Goal: Information Seeking & Learning: Learn about a topic

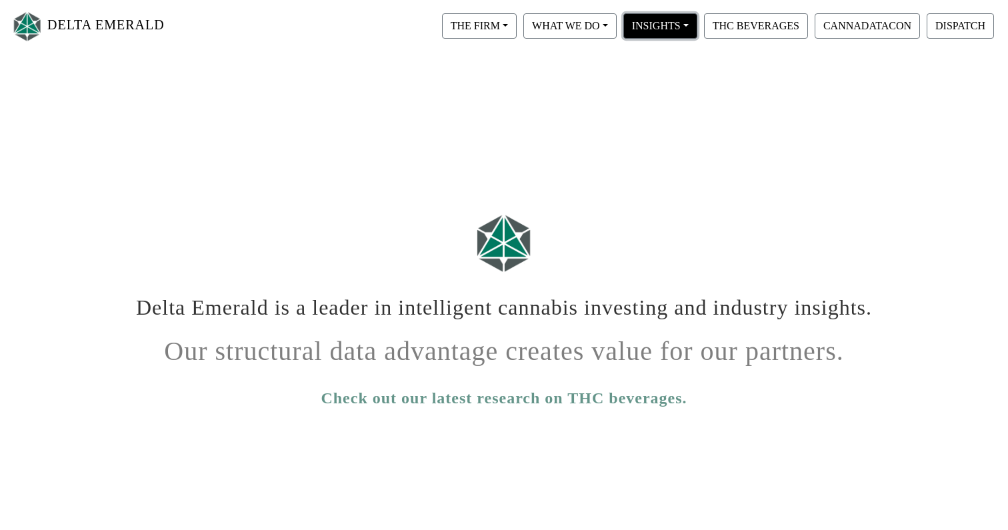
click at [640, 16] on button "INSIGHTS" at bounding box center [661, 25] width 74 height 25
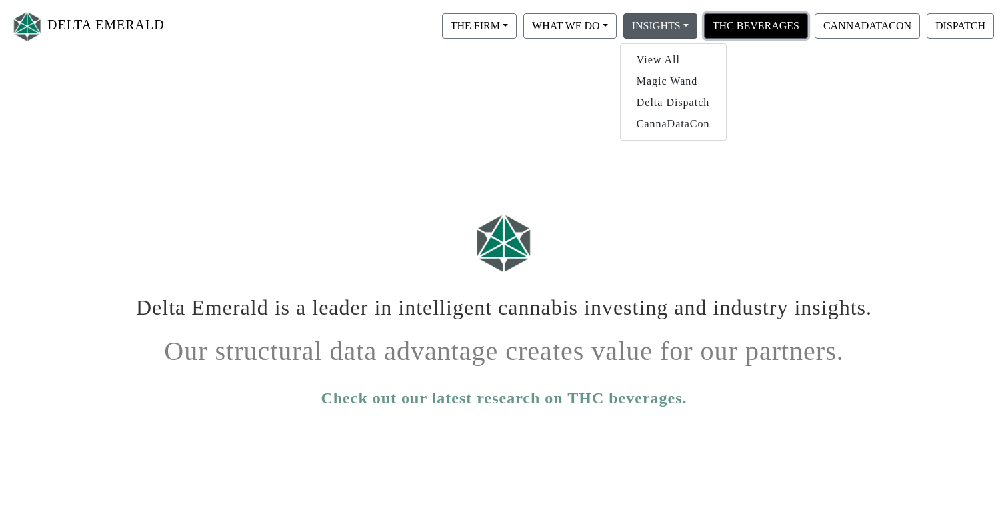
click at [732, 25] on button "THC BEVERAGES" at bounding box center [756, 25] width 104 height 25
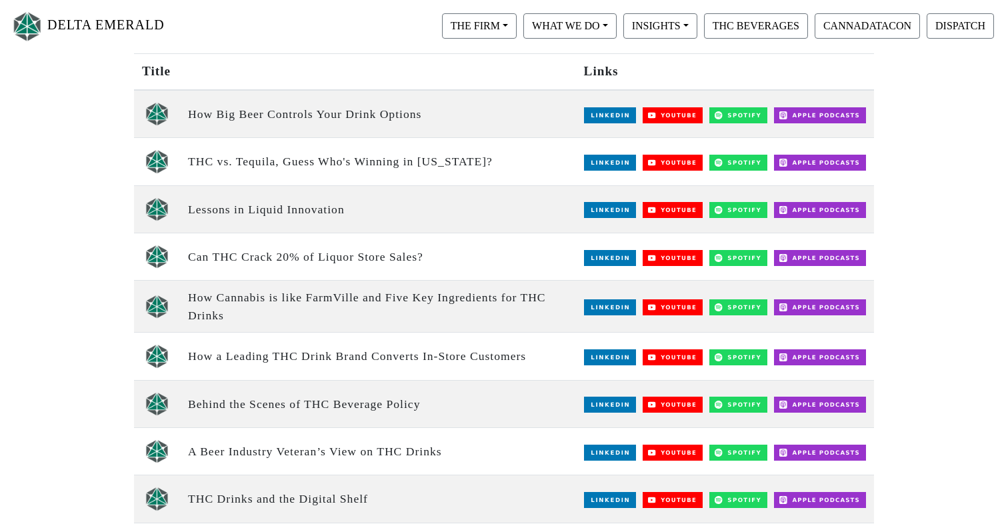
scroll to position [185, 0]
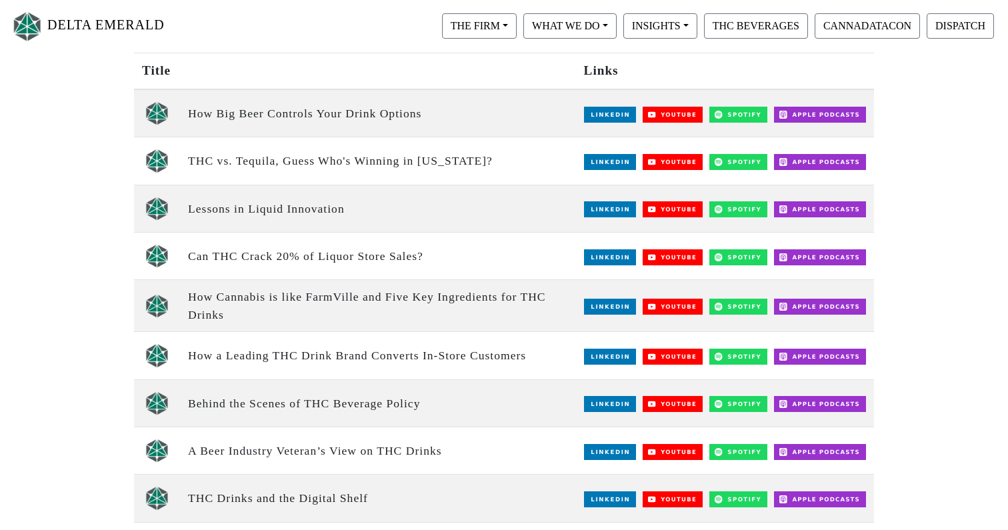
click at [682, 357] on img at bounding box center [673, 357] width 61 height 16
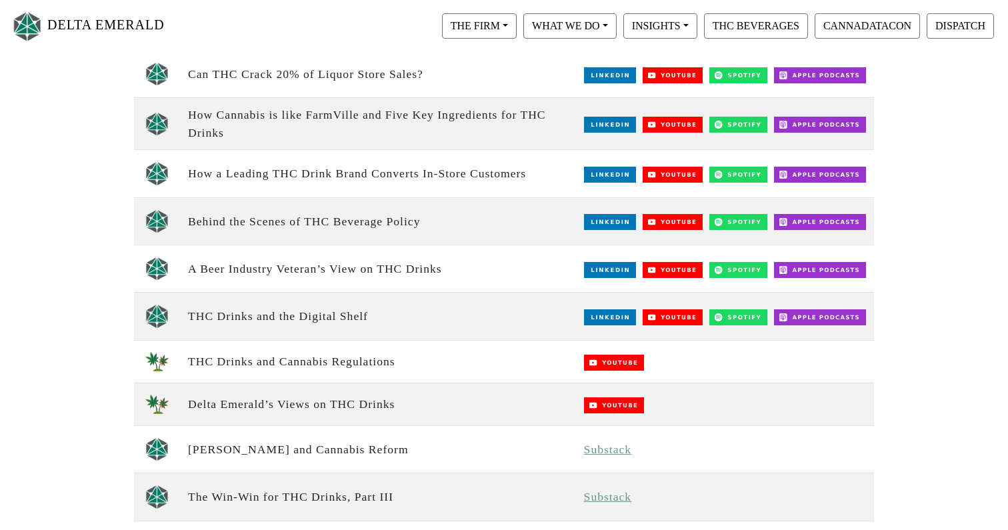
scroll to position [369, 0]
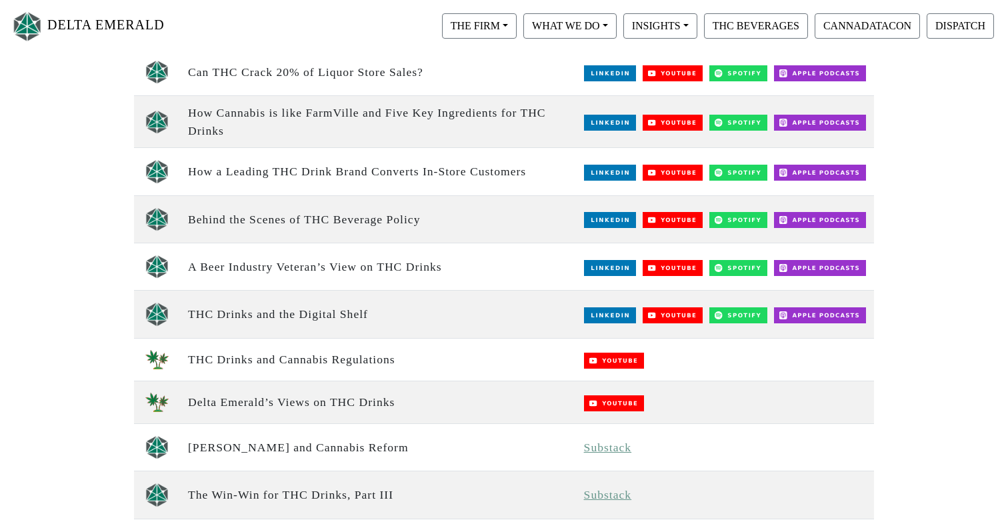
click at [661, 311] on img at bounding box center [673, 315] width 61 height 16
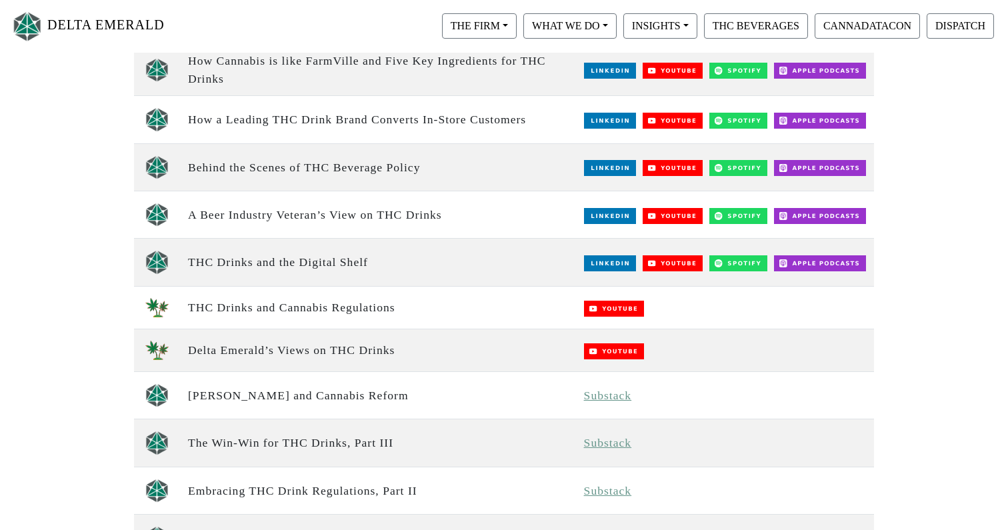
scroll to position [0, 0]
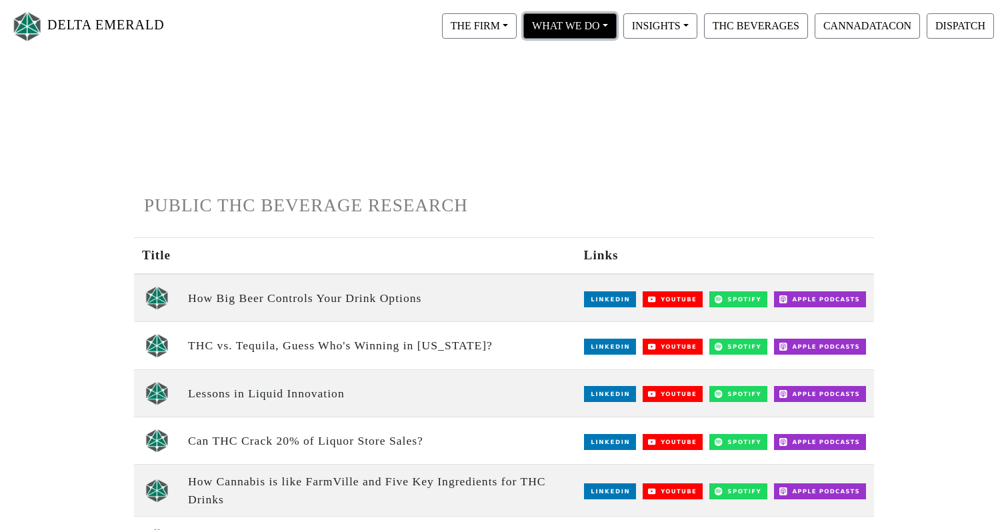
click at [558, 23] on button "WHAT WE DO" at bounding box center [570, 25] width 93 height 25
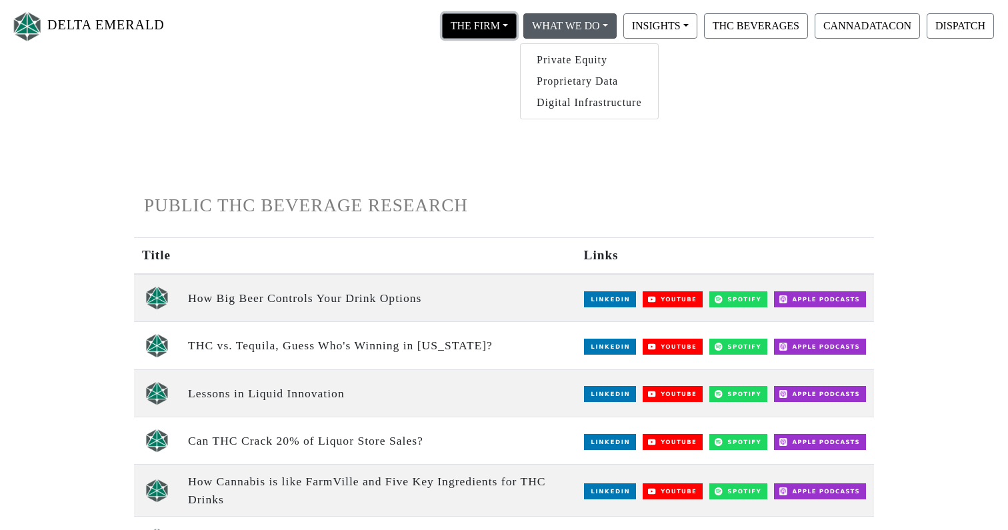
click at [496, 32] on button "THE FIRM" at bounding box center [479, 25] width 75 height 25
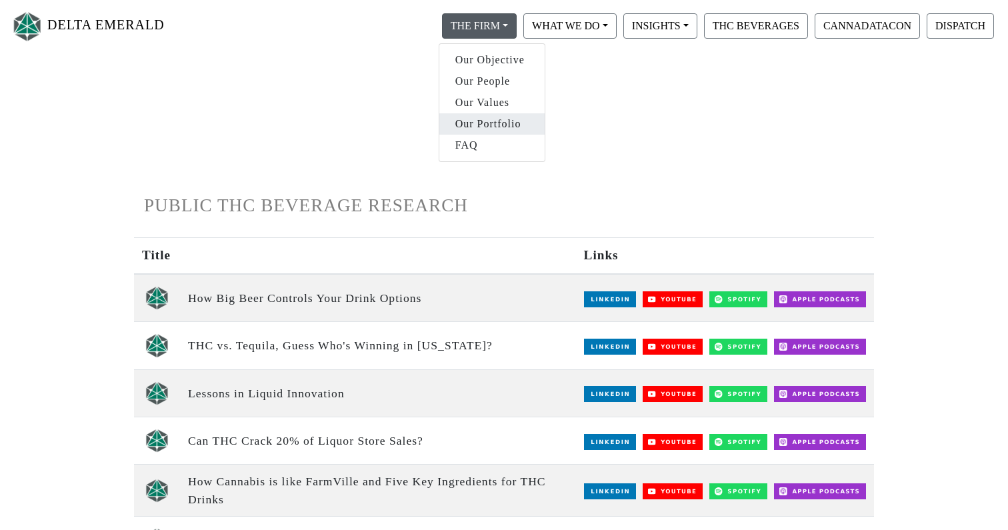
click at [506, 131] on link "Our Portfolio" at bounding box center [491, 123] width 105 height 21
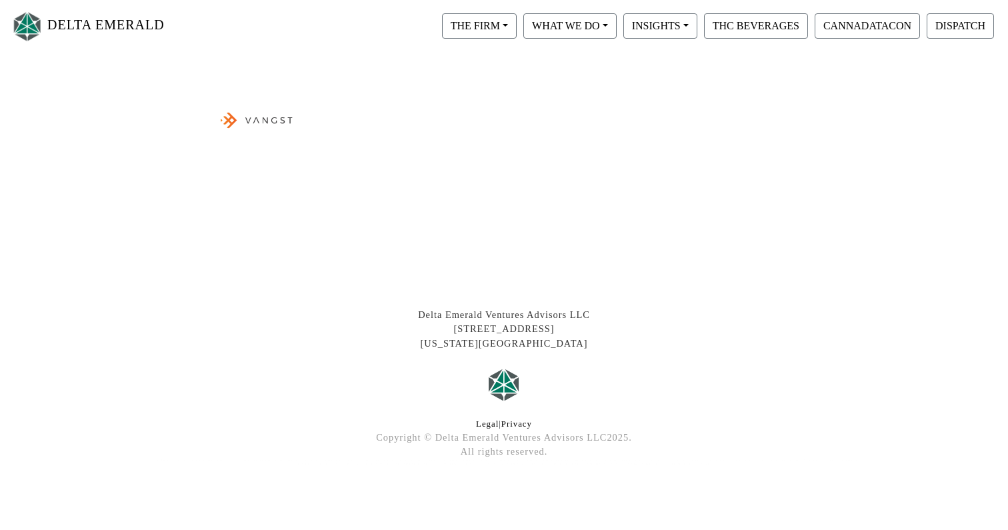
scroll to position [674, 0]
